Goal: Obtain resource: Download file/media

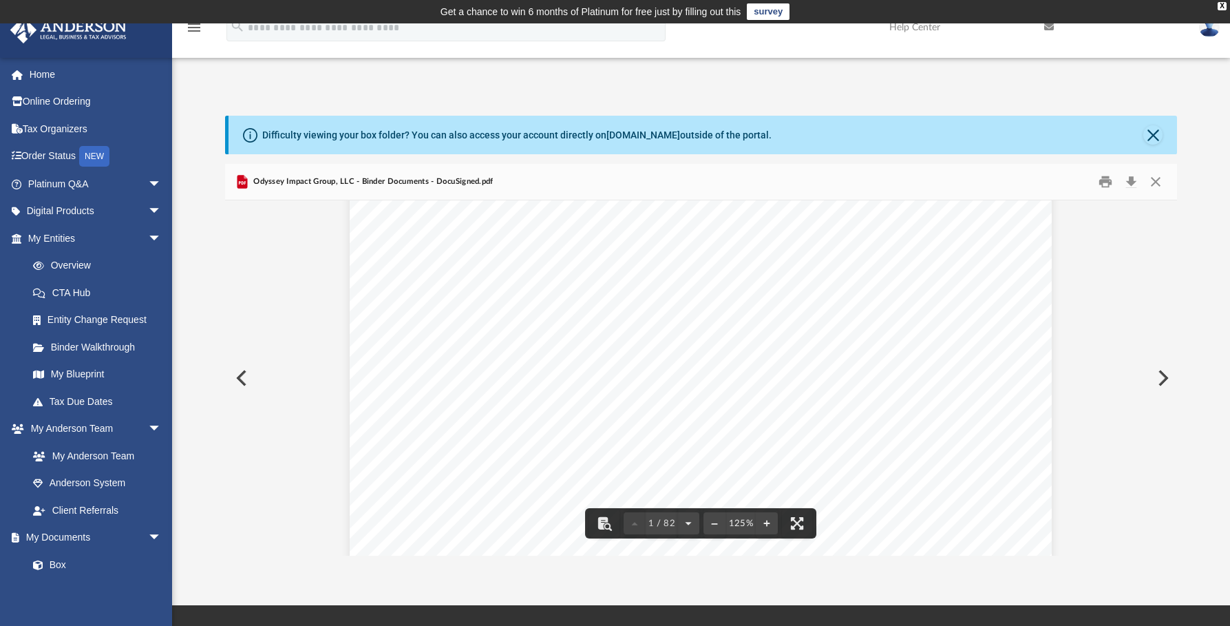
scroll to position [242, 0]
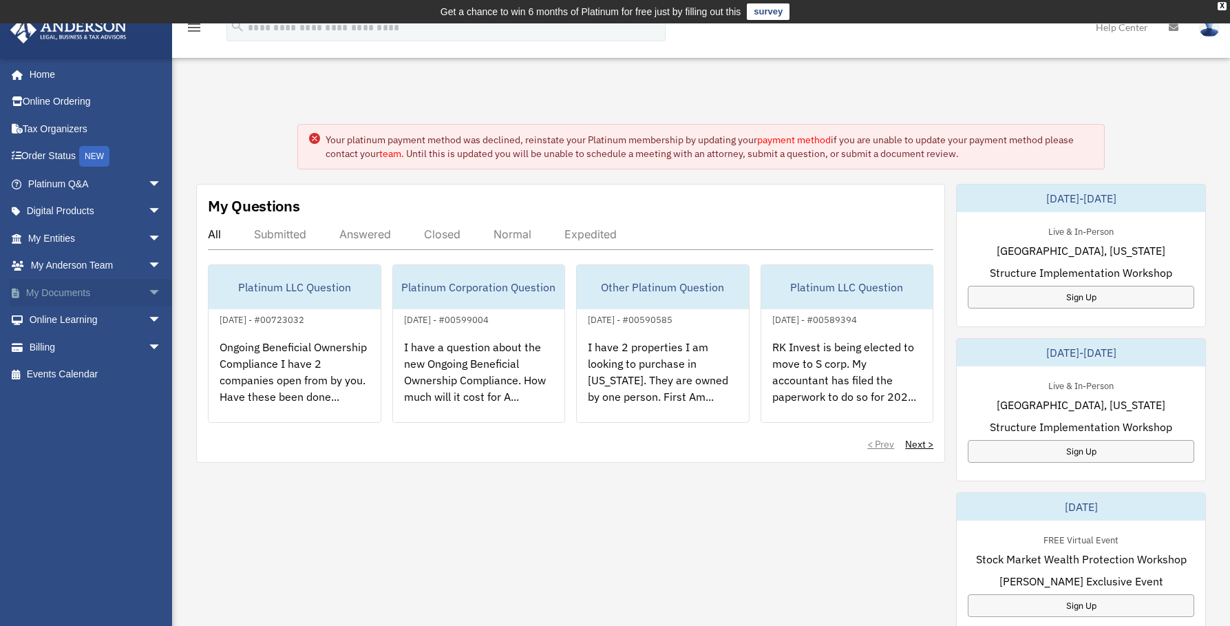
click at [79, 285] on link "My Documents arrow_drop_down" at bounding box center [96, 293] width 173 height 28
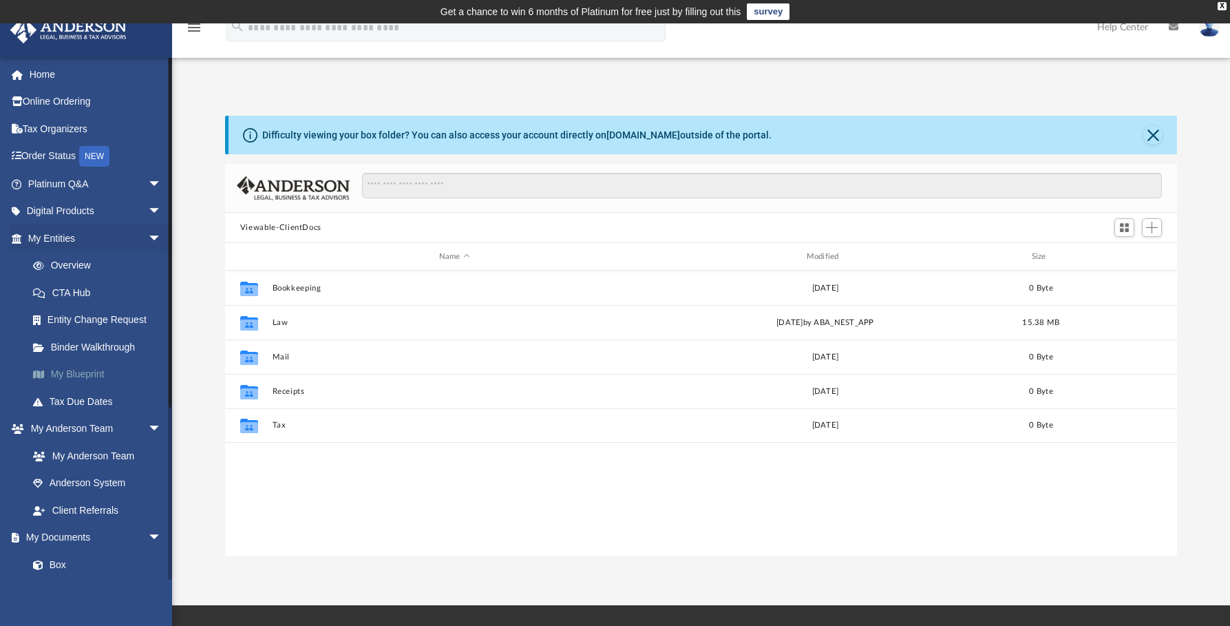
scroll to position [303, 943]
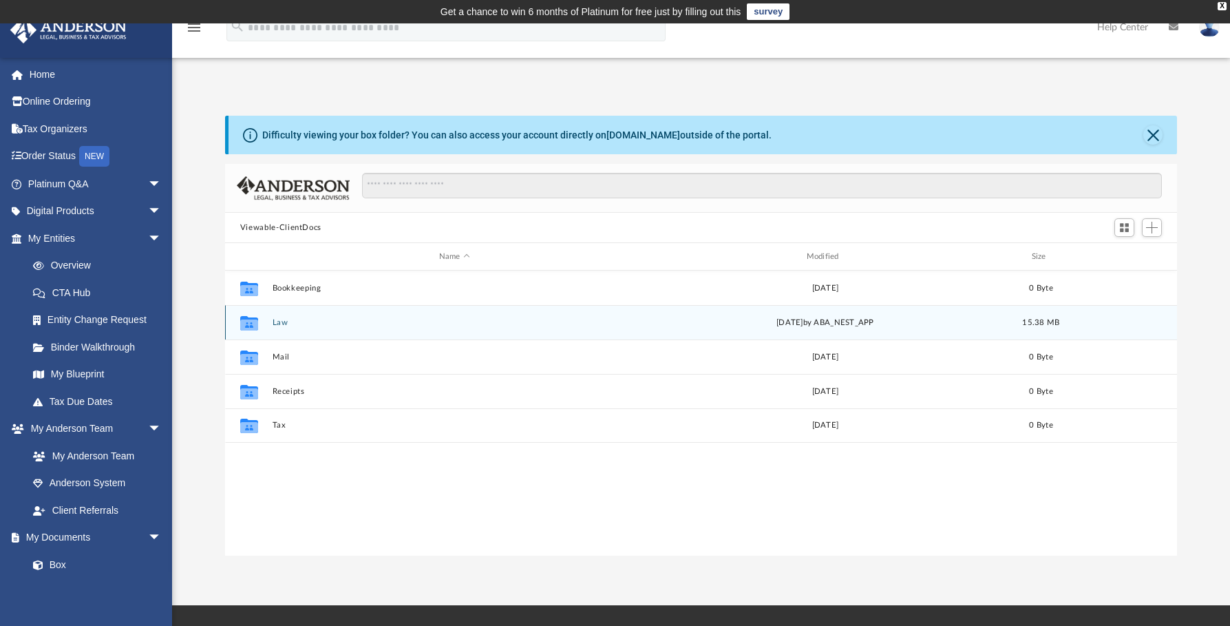
click at [257, 324] on icon "grid" at bounding box center [249, 324] width 18 height 11
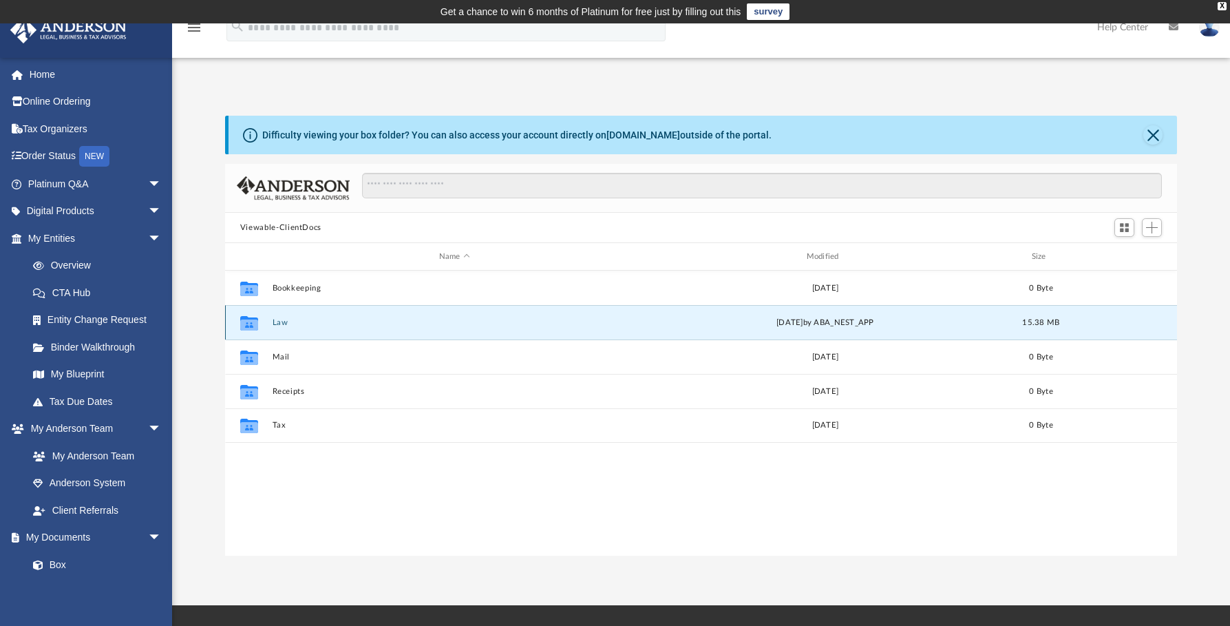
click at [254, 325] on icon "grid" at bounding box center [249, 324] width 18 height 11
click at [272, 323] on button "Law" at bounding box center [454, 322] width 365 height 9
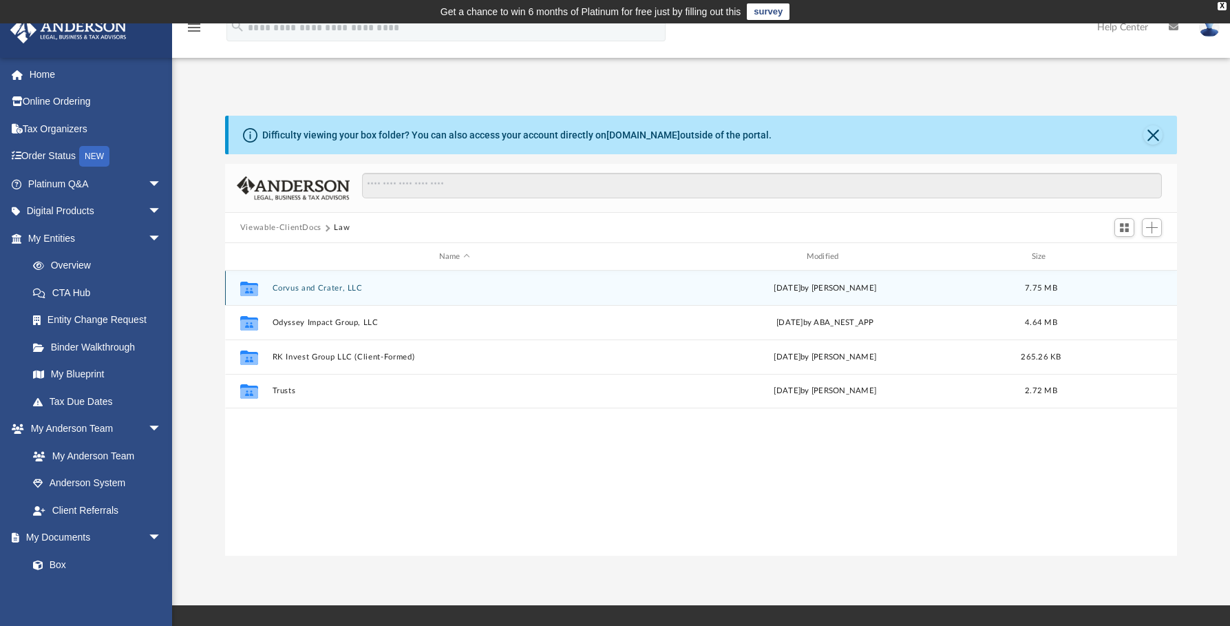
click at [282, 295] on div "Collaborated Folder Corvus and Crater, LLC Fri May 3 2024 by Brandi Williamson …" at bounding box center [701, 288] width 952 height 34
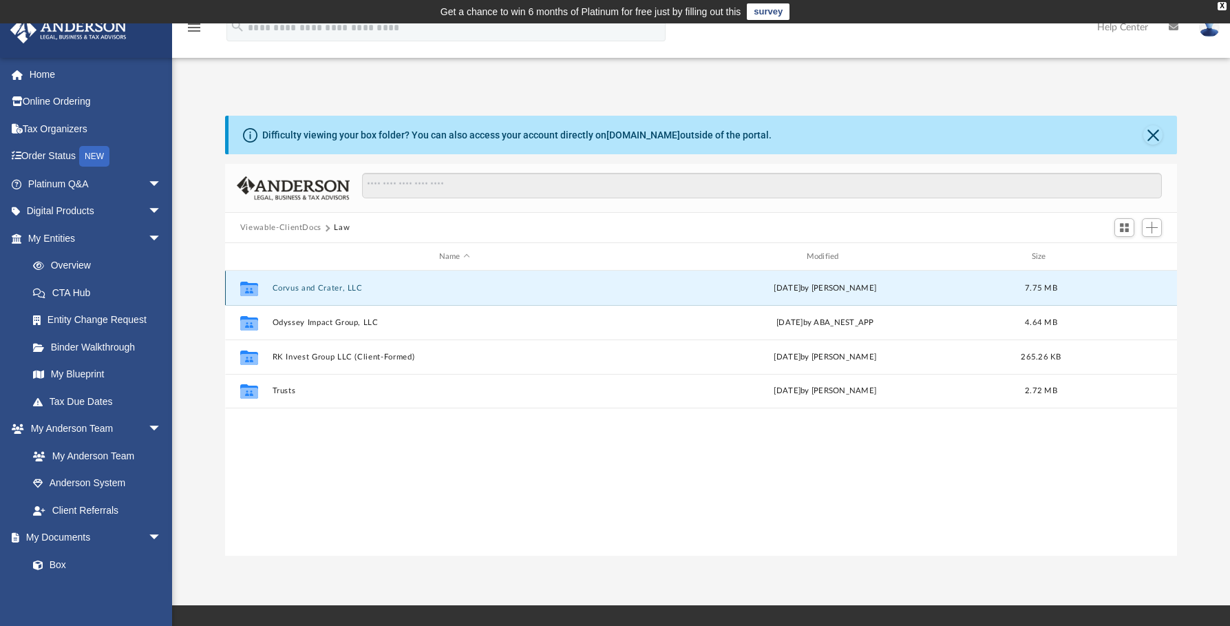
click at [282, 295] on div "Collaborated Folder Corvus and Crater, LLC Fri May 3 2024 by Brandi Williamson …" at bounding box center [701, 288] width 952 height 34
click at [245, 291] on icon "grid" at bounding box center [249, 288] width 18 height 14
click at [302, 286] on button "Corvus and Crater, LLC" at bounding box center [454, 288] width 365 height 9
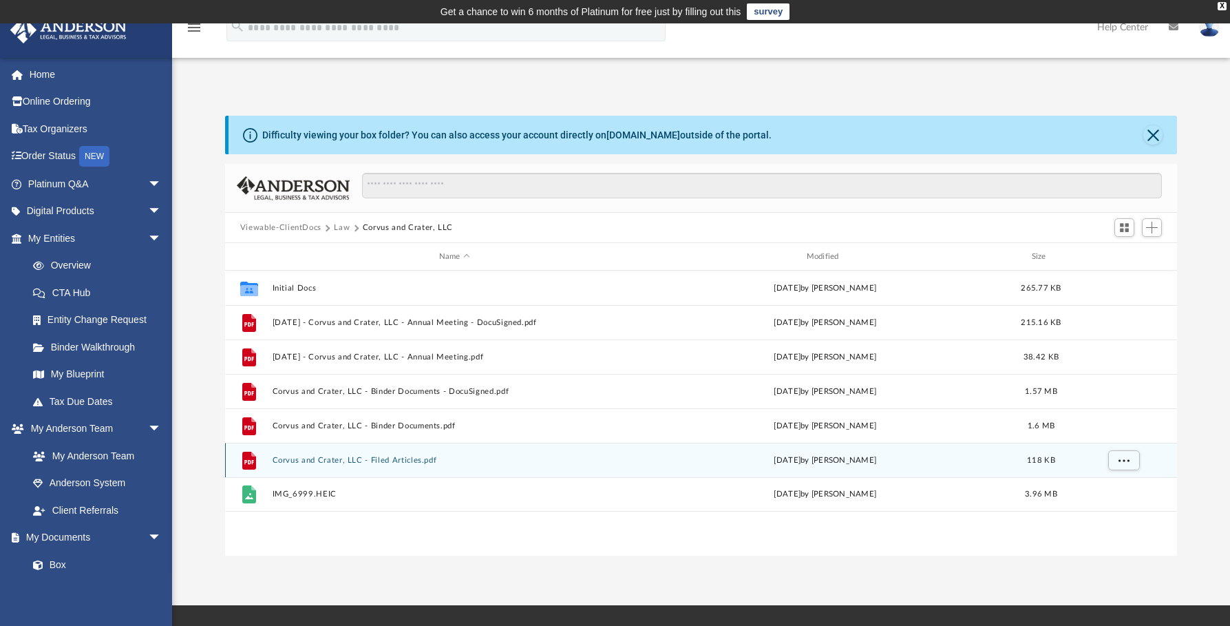
click at [321, 465] on div "File Corvus and Crater, LLC - Filed Articles.pdf Tue Nov 28 2023 by Jasmine Gra…" at bounding box center [701, 460] width 952 height 34
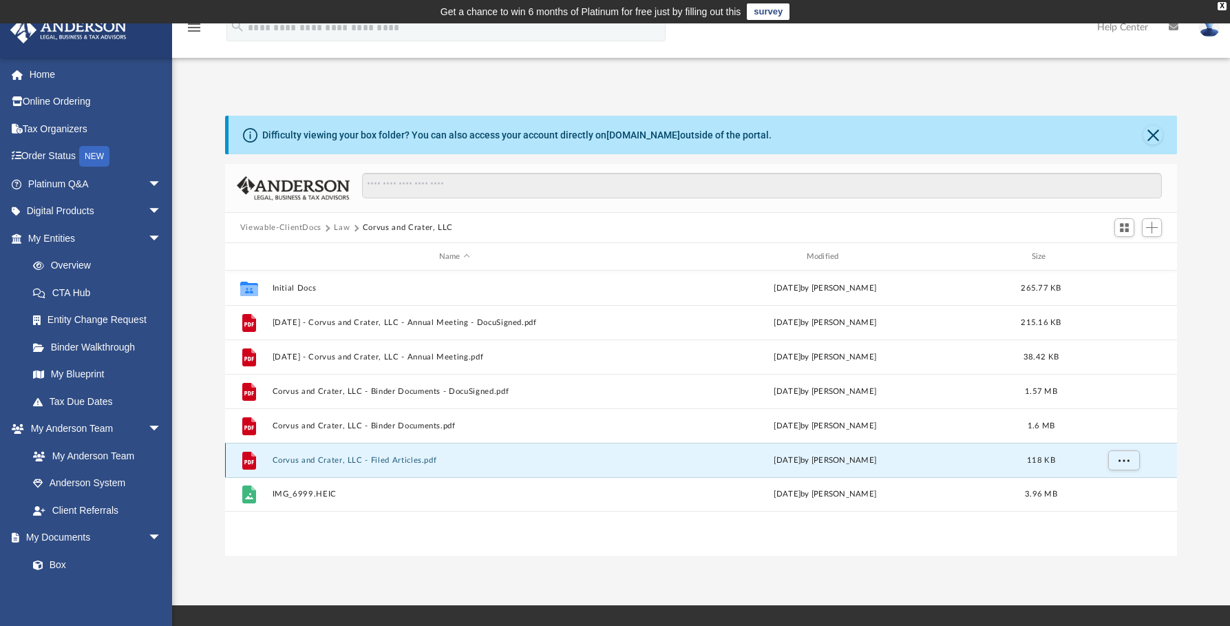
click at [321, 465] on div "File Corvus and Crater, LLC - Filed Articles.pdf Tue Nov 28 2023 by Jasmine Gra…" at bounding box center [701, 460] width 952 height 34
click at [319, 458] on button "Corvus and Crater, LLC - Filed Articles.pdf" at bounding box center [454, 460] width 365 height 9
